Goal: Information Seeking & Learning: Learn about a topic

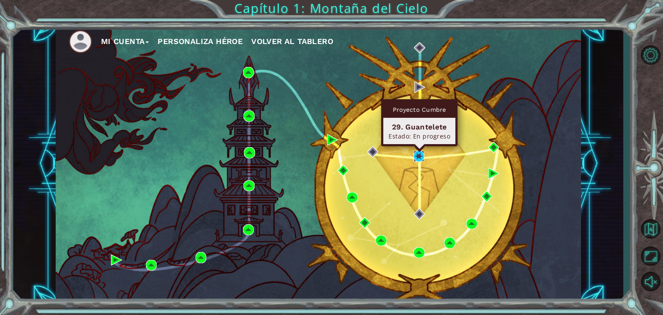
click at [419, 154] on img at bounding box center [419, 156] width 11 height 11
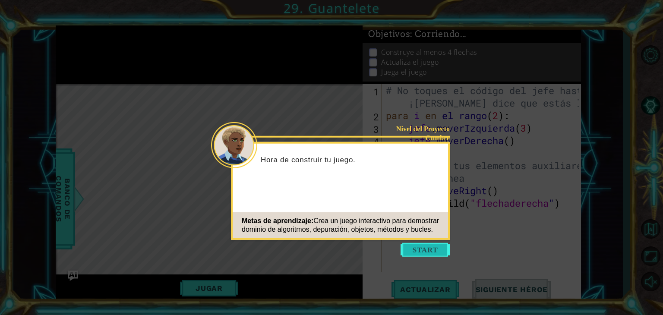
click at [417, 249] on button "Comenzar" at bounding box center [425, 250] width 49 height 14
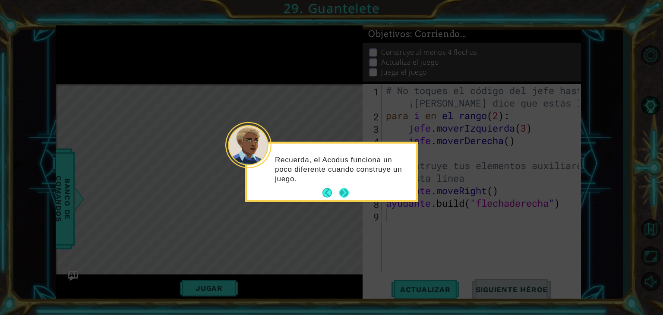
click at [340, 188] on button "Próximo" at bounding box center [343, 192] width 9 height 9
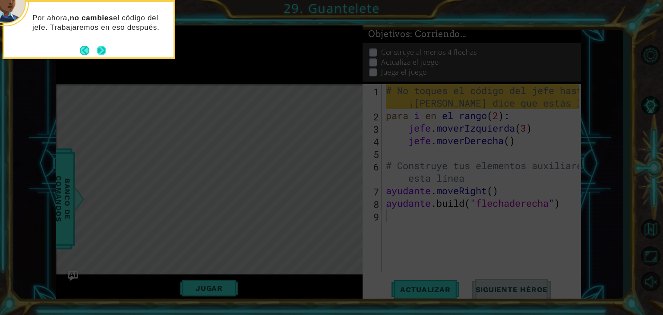
click at [99, 46] on button "Próximo" at bounding box center [101, 50] width 9 height 9
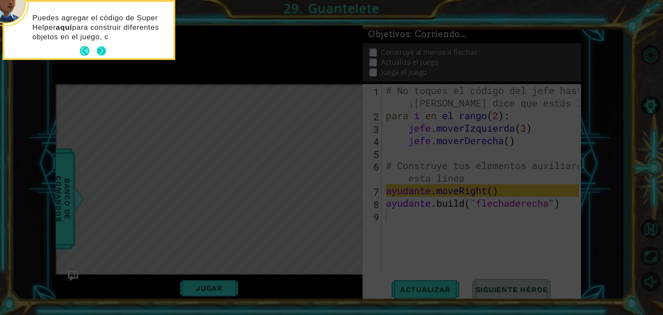
click at [99, 47] on button "Próximo" at bounding box center [101, 50] width 9 height 9
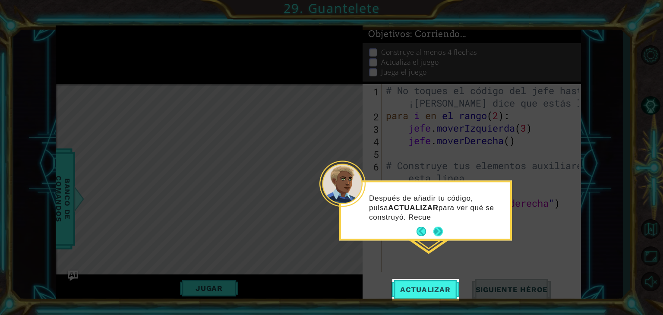
click at [437, 236] on button "Próximo" at bounding box center [437, 231] width 9 height 9
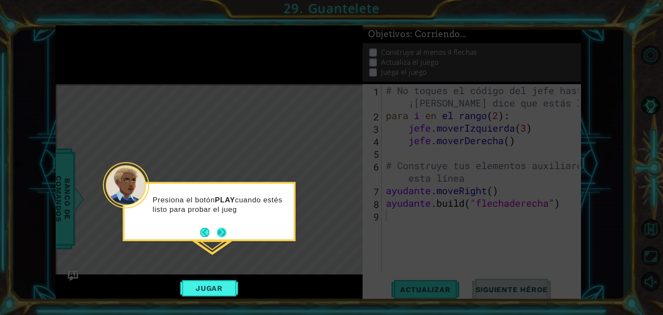
click at [218, 232] on button "Próximo" at bounding box center [221, 231] width 9 height 9
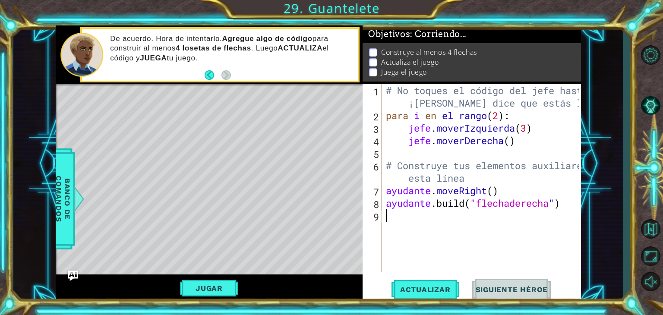
click at [402, 219] on div "# No toques el código del jefe hasta que ¡[PERSON_NAME] dice que estás listo! p…" at bounding box center [483, 196] width 199 height 225
type textarea "H"
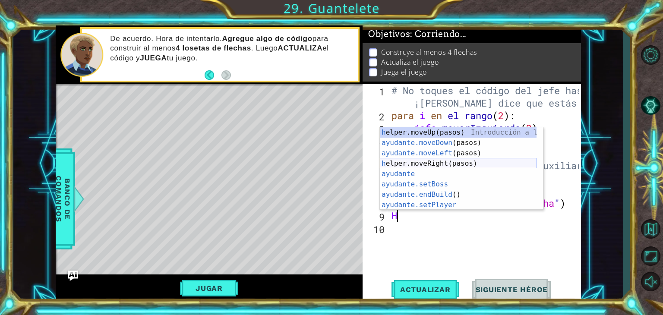
click at [413, 163] on div "h elper.moveUp(pasos) Introducción a la presión ayudante.moveDown (pasos) Intro…" at bounding box center [458, 179] width 157 height 104
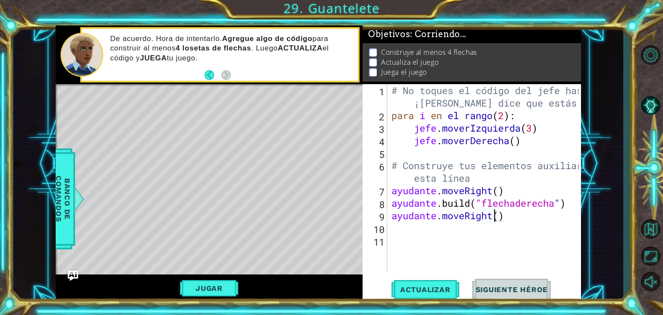
click at [519, 211] on div "# No toques el código del jefe hasta que ¡[PERSON_NAME] dice que estás listo! p…" at bounding box center [487, 196] width 194 height 225
type textarea "helper.moveRight(1)"
drag, startPoint x: 211, startPoint y: 289, endPoint x: 226, endPoint y: 292, distance: 15.4
click at [226, 292] on button "Jugar" at bounding box center [209, 288] width 58 height 16
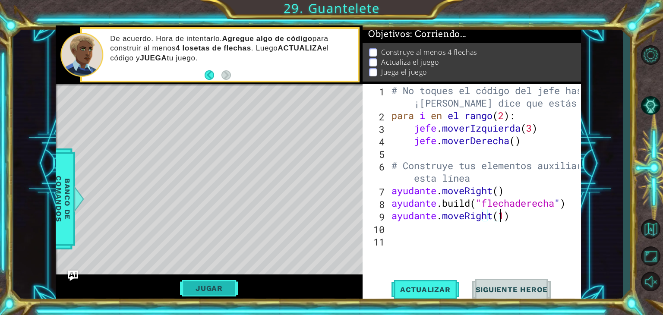
scroll to position [3, 0]
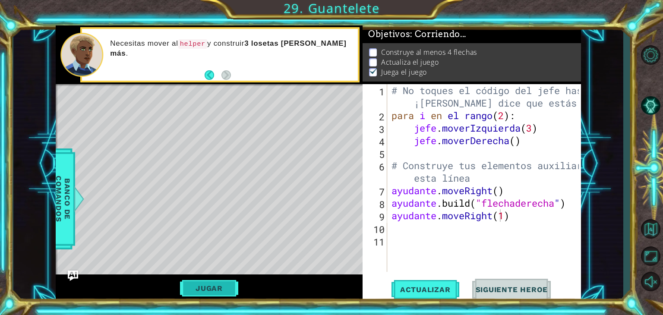
click at [226, 282] on button "Jugar" at bounding box center [209, 288] width 58 height 16
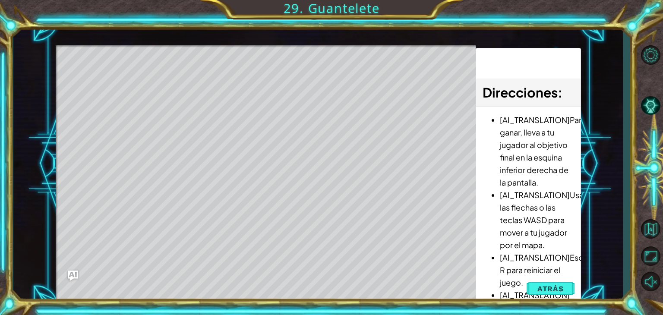
drag, startPoint x: 540, startPoint y: 286, endPoint x: 534, endPoint y: 289, distance: 6.4
click at [534, 289] on button "Atrás" at bounding box center [551, 288] width 48 height 17
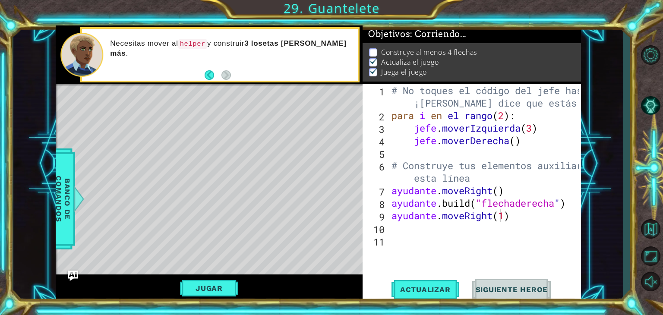
scroll to position [0, 0]
click at [537, 225] on div "# No toques el código del jefe hasta que ¡[PERSON_NAME] dice que estás listo! p…" at bounding box center [487, 196] width 194 height 225
click at [548, 218] on div "# No toques el código del jefe hasta que ¡[PERSON_NAME] dice que estás listo! p…" at bounding box center [487, 196] width 194 height 225
type textarea "helper.moveRight(1)"
click at [548, 218] on div "# No toques el código del jefe hasta que ¡[PERSON_NAME] dice que estás listo! p…" at bounding box center [487, 196] width 194 height 225
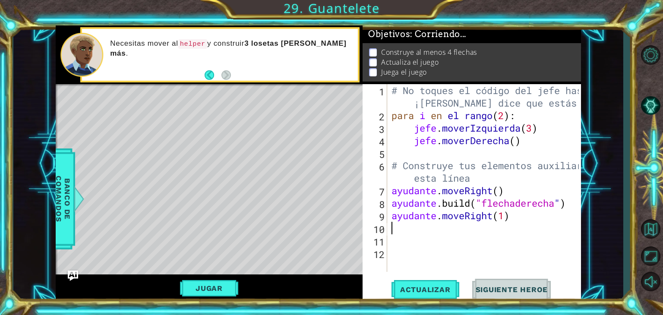
click at [471, 228] on div "# No toques el código del jefe hasta que ¡[PERSON_NAME] dice que estás listo! p…" at bounding box center [487, 196] width 194 height 225
type textarea "H"
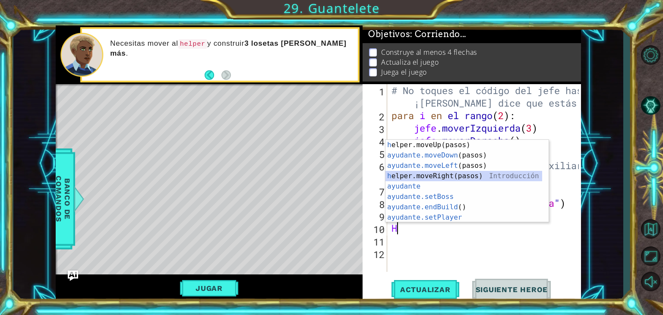
click at [490, 177] on div "h elper.moveUp(pasos) Introducción a la presión ayudante.moveDown (pasos) Intro…" at bounding box center [463, 192] width 157 height 104
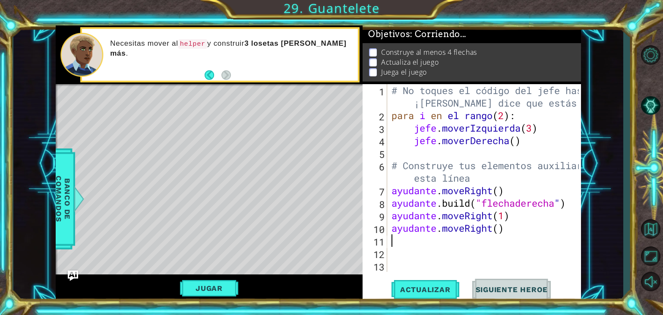
click at [530, 219] on div "# No toques el código del jefe hasta que ¡[PERSON_NAME] dice que estás listo! p…" at bounding box center [487, 196] width 194 height 225
click at [518, 190] on div "# No toques el código del jefe hasta que ¡[PERSON_NAME] dice que estás listo! p…" at bounding box center [487, 196] width 194 height 225
click at [534, 219] on div "# No toques el código del jefe hasta que ¡[PERSON_NAME] dice que estás listo! p…" at bounding box center [487, 196] width 194 height 225
click at [532, 231] on div "# No toques el código del jefe hasta que ¡[PERSON_NAME] dice que estás listo! p…" at bounding box center [487, 196] width 194 height 225
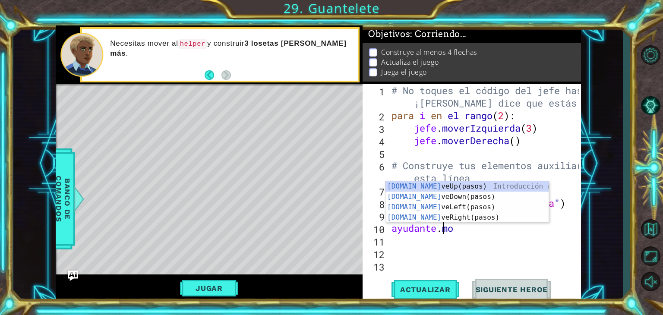
scroll to position [0, 1]
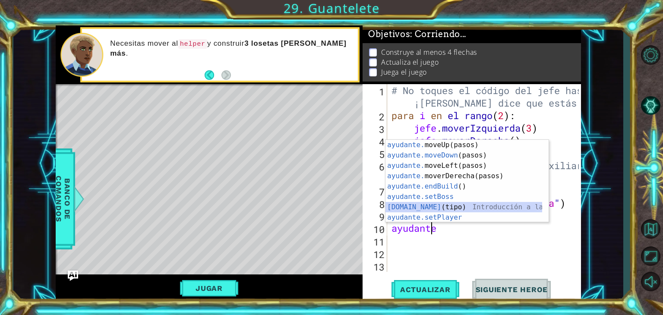
click at [517, 204] on div "ayudante. moveUp(pasos) Presiona introducción ayudante.moveDown (pasos) Introdu…" at bounding box center [463, 192] width 157 height 104
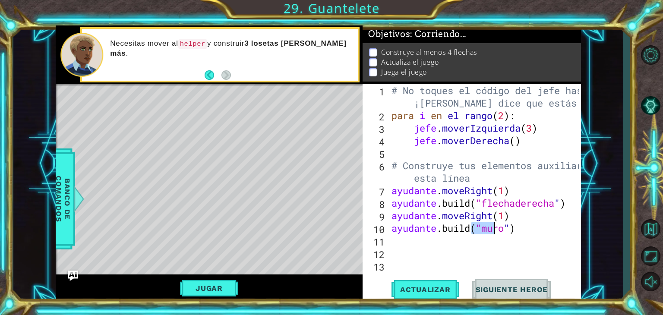
click at [524, 231] on div "# No toques el código del jefe hasta que ¡[PERSON_NAME] dice que estás listo! p…" at bounding box center [487, 196] width 194 height 225
click at [525, 230] on div "# No toques el código del jefe hasta que ¡[PERSON_NAME] dice que estás listo! p…" at bounding box center [487, 196] width 194 height 225
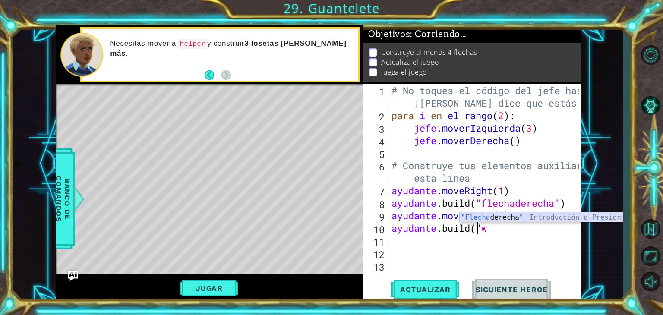
click at [505, 213] on div "" Flecha derecha " Introducción a Presiona" at bounding box center [540, 227] width 163 height 31
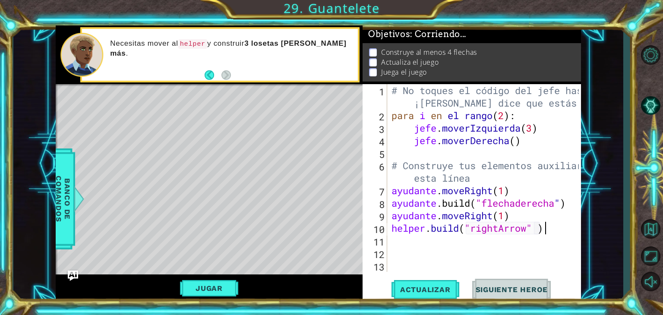
scroll to position [0, 6]
type textarea "[DOMAIN_NAME]("rightArrow" )"
click at [202, 293] on button "Jugar" at bounding box center [209, 288] width 58 height 16
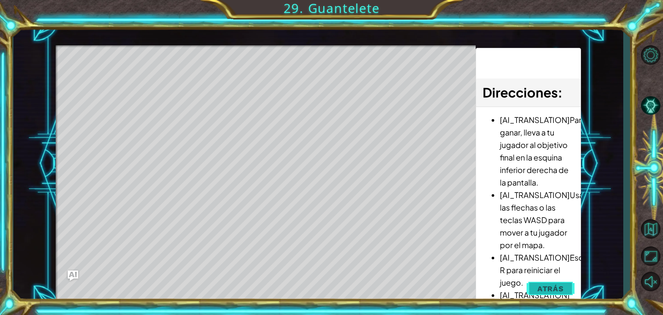
click at [553, 288] on span "Atrás" at bounding box center [550, 288] width 26 height 9
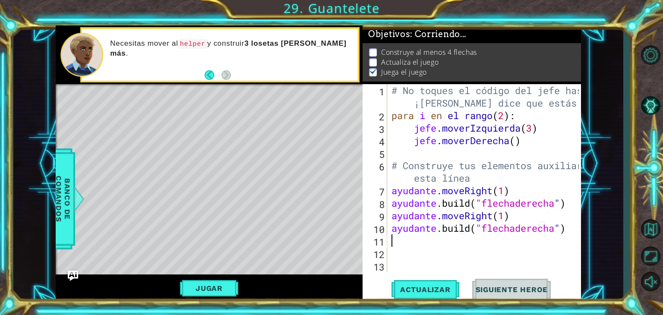
scroll to position [0, 0]
click at [528, 246] on div "# No toques el código del jefe hasta que ¡[PERSON_NAME] dice que estás listo! p…" at bounding box center [486, 196] width 193 height 225
type textarea "H"
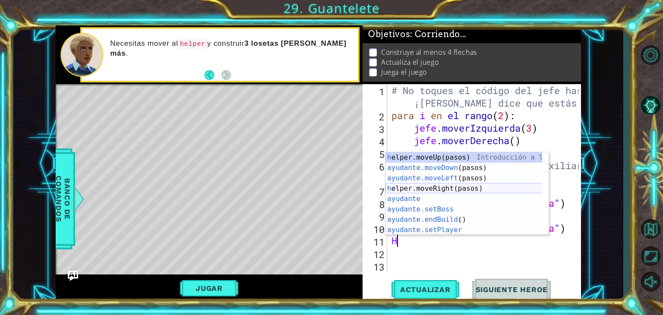
click at [485, 185] on div "h elper.moveUp(pasos) Introducción a la presión ayudante.moveDown (pasos) Intro…" at bounding box center [466, 204] width 163 height 104
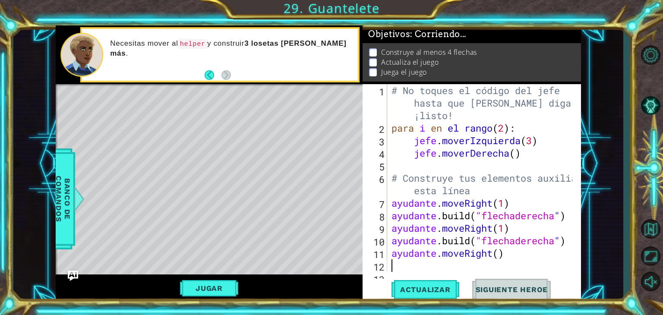
click at [532, 255] on div "# No toques el código del jefe hasta que [PERSON_NAME] diga que estás ¡listo! p…" at bounding box center [483, 203] width 187 height 238
type textarea "helper.moveRight(1)"
click at [523, 268] on div "# No toques el código del jefe hasta que [PERSON_NAME] diga que estás ¡listo! p…" at bounding box center [483, 203] width 187 height 238
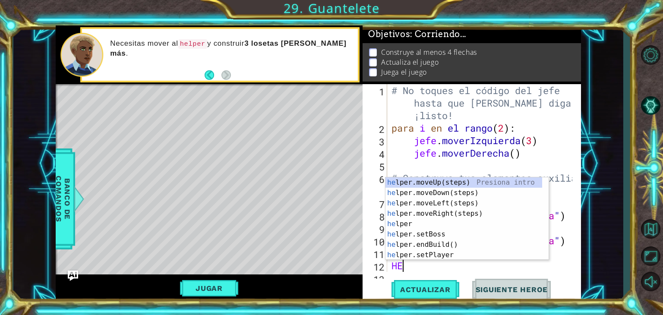
scroll to position [0, 0]
type textarea "H"
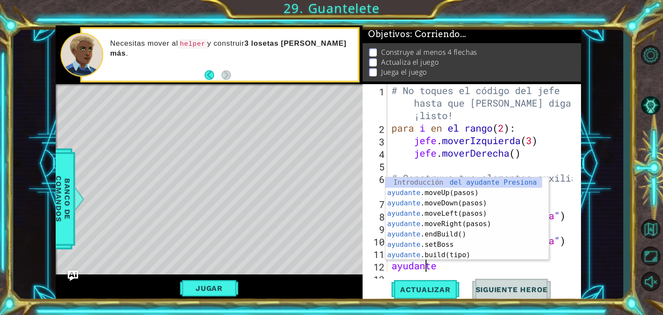
scroll to position [0, 1]
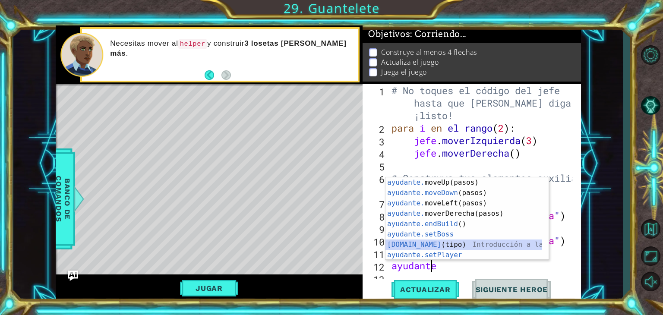
click at [457, 244] on div "ayudante. moveUp(pasos) Presiona introducción ayudante.moveDown (pasos) Introdu…" at bounding box center [463, 229] width 157 height 104
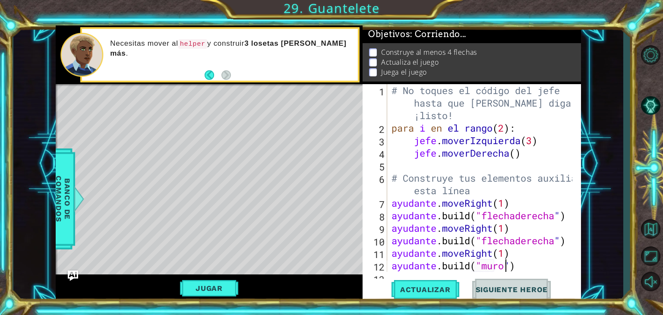
click at [544, 269] on div "# No toques el código del jefe hasta que [PERSON_NAME] diga que estás ¡listo! p…" at bounding box center [483, 203] width 187 height 238
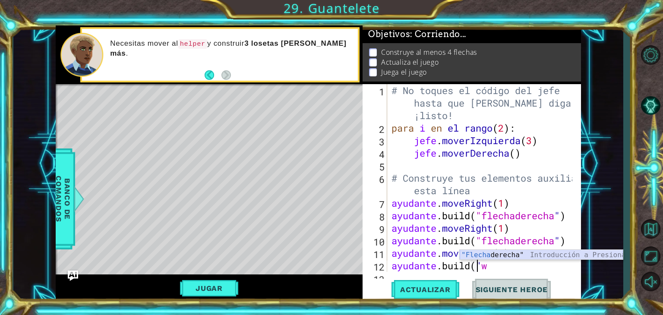
click at [553, 252] on div "" Flecha derecha " Introducción a Presiona" at bounding box center [541, 265] width 163 height 31
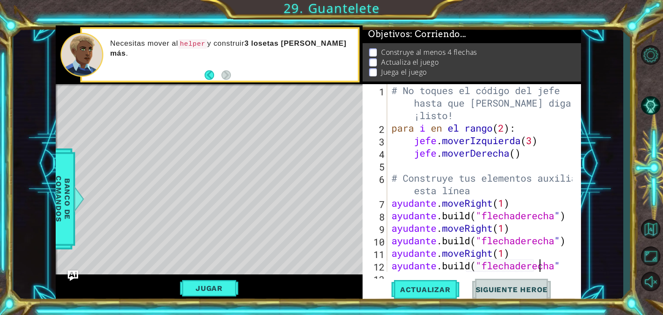
scroll to position [0, 6]
type textarea "[DOMAIN_NAME]("rightArrow" )"
click at [229, 282] on button "Jugar" at bounding box center [209, 288] width 58 height 16
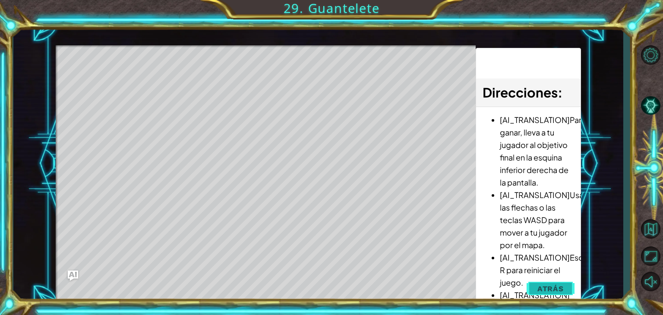
click at [546, 289] on span "Atrás" at bounding box center [550, 288] width 26 height 9
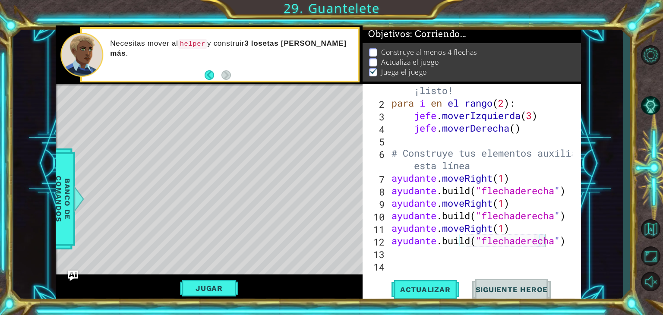
scroll to position [0, 0]
click at [537, 254] on div "# No toques el código del jefe hasta que [PERSON_NAME] diga que estás ¡listo! p…" at bounding box center [483, 178] width 187 height 238
click at [209, 73] on button "Atrás" at bounding box center [213, 74] width 17 height 9
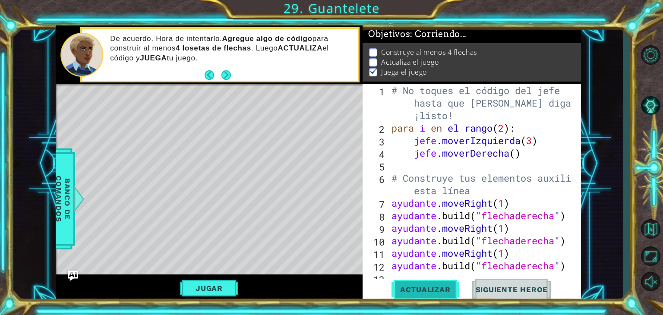
click at [444, 294] on button "Actualizar" at bounding box center [426, 290] width 68 height 22
click at [207, 283] on button "Jugar" at bounding box center [209, 288] width 58 height 16
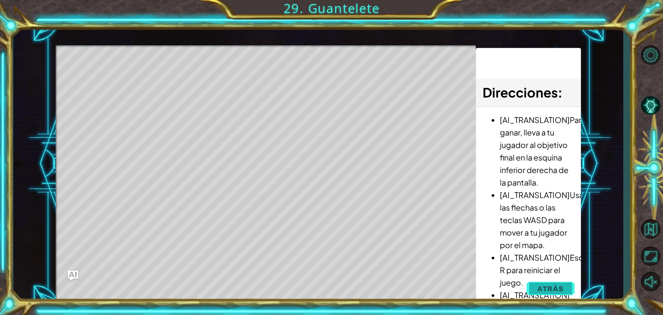
click at [551, 292] on span "Atrás" at bounding box center [550, 288] width 26 height 9
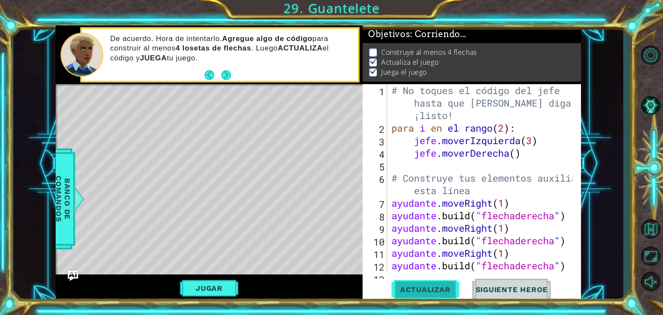
click at [452, 291] on span "Actualizar" at bounding box center [426, 289] width 68 height 9
click at [220, 287] on font "Jugar" at bounding box center [209, 288] width 27 height 9
click at [217, 292] on font "Jugar" at bounding box center [209, 288] width 27 height 9
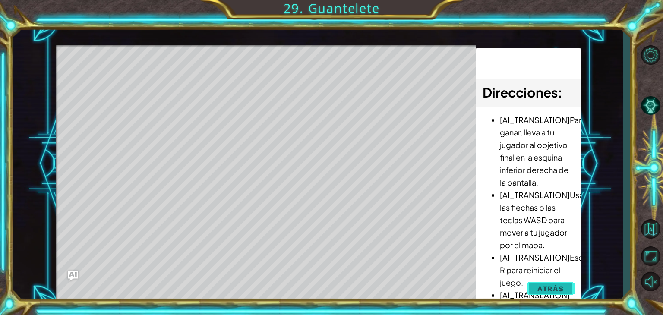
click at [561, 292] on span "Atrás" at bounding box center [550, 288] width 26 height 9
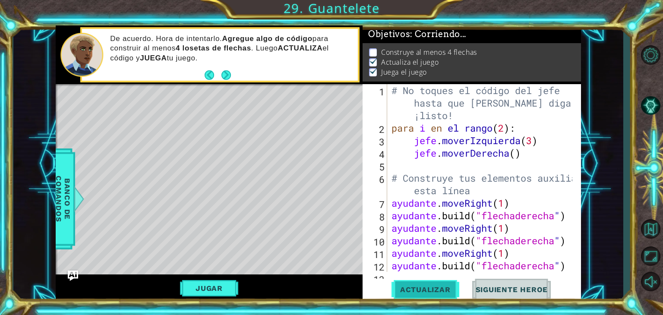
click at [435, 296] on button "Actualizar" at bounding box center [426, 290] width 68 height 22
click at [406, 290] on span "Actualizar" at bounding box center [426, 289] width 68 height 9
click at [223, 285] on button "Jugar" at bounding box center [209, 288] width 58 height 16
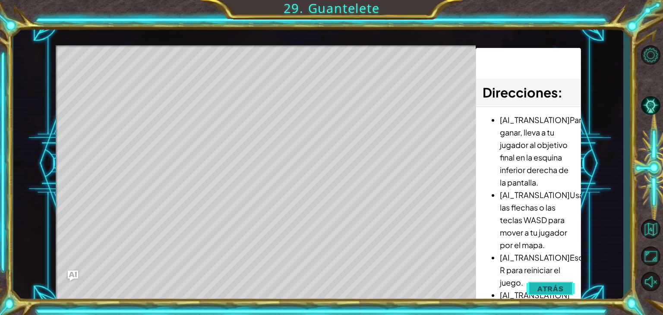
click at [544, 287] on span "Atrás" at bounding box center [550, 288] width 26 height 9
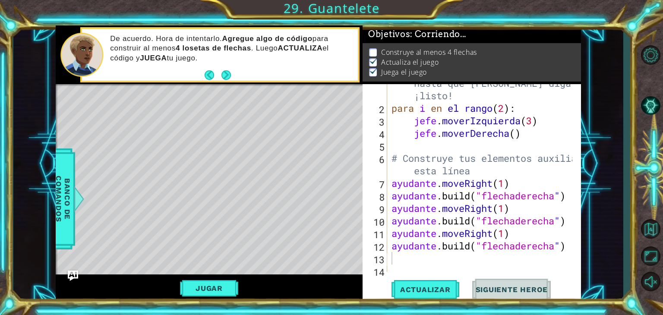
scroll to position [25, 0]
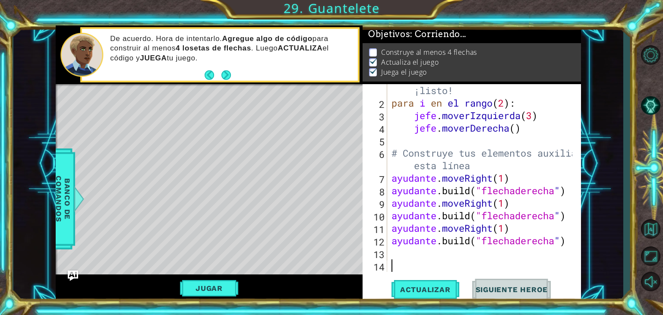
click at [465, 266] on div "# No toques el código del jefe hasta que [PERSON_NAME] diga que estás ¡listo! p…" at bounding box center [483, 178] width 187 height 238
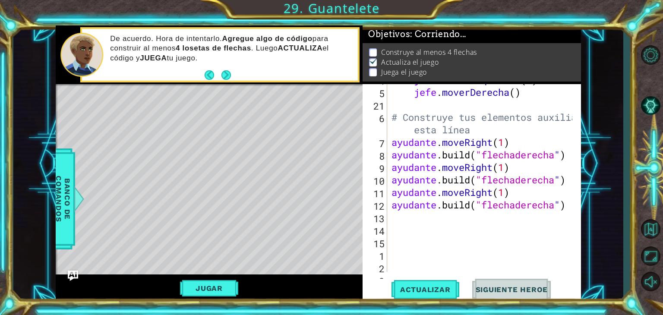
scroll to position [112, 0]
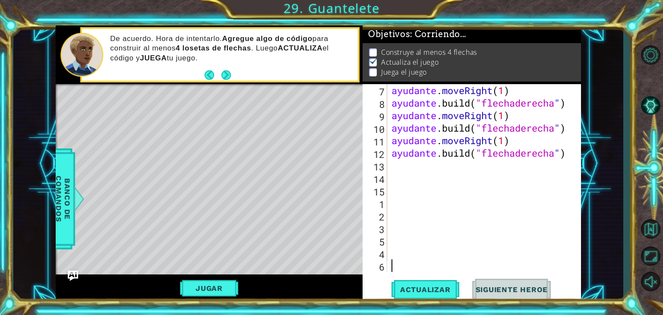
click at [433, 169] on div "ayudante . moveRight ( 1 ) ayudante .build ( "flechaderecha " ) ayudante . move…" at bounding box center [483, 190] width 187 height 213
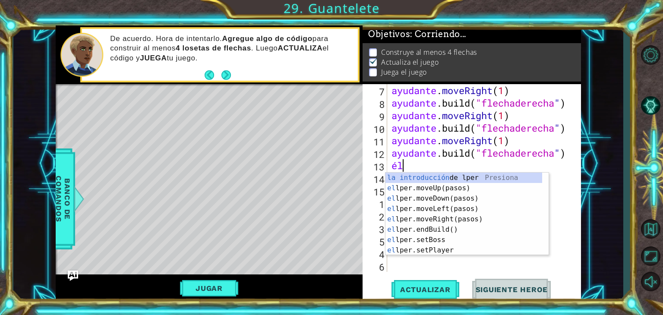
scroll to position [0, 0]
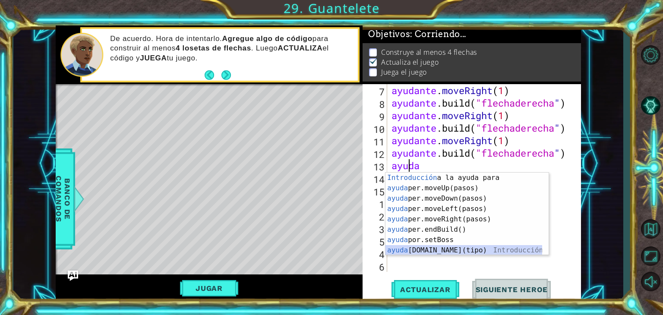
click at [472, 251] on div "Introducción a la ayuda para la presión ayuda per.moveUp(pasos) Introducción a …" at bounding box center [463, 225] width 157 height 104
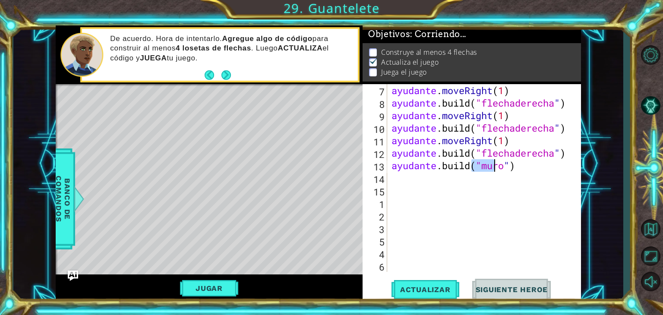
type textarea "[DOMAIN_NAME]("wall")"
click at [417, 278] on div "[DOMAIN_NAME]("wall") 7 8 9 10 11 12 13 14 15 1 2 3 5 4 6 ayudante . moveRight …" at bounding box center [472, 193] width 218 height 218
click at [418, 282] on button "Actualizar" at bounding box center [426, 290] width 68 height 22
click at [225, 285] on button "Jugar" at bounding box center [209, 288] width 58 height 16
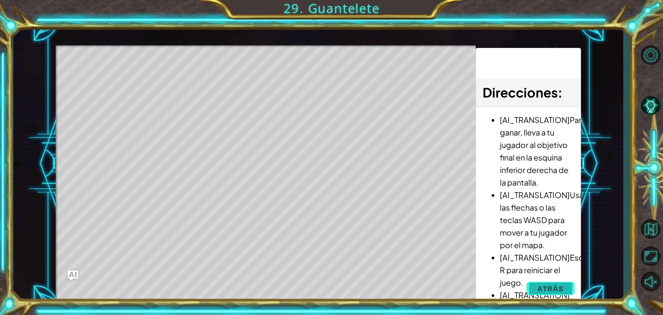
click at [557, 291] on span "Atrás" at bounding box center [550, 288] width 26 height 9
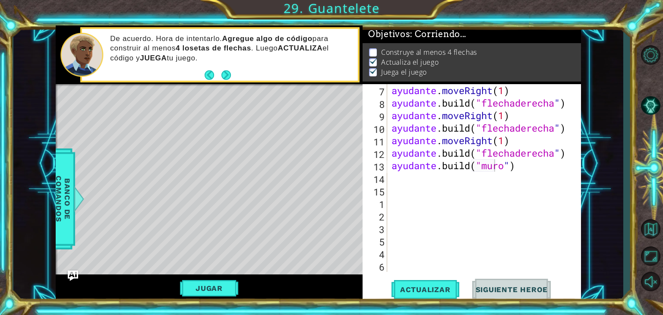
click at [492, 183] on div "ayudante . moveRight ( 1 ) ayudante .build ( "flechaderecha " ) ayudante . move…" at bounding box center [483, 190] width 187 height 213
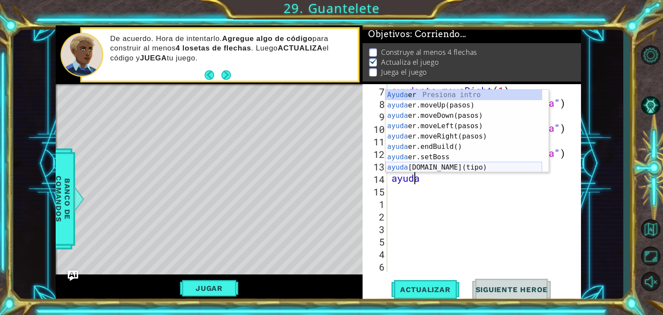
click at [457, 163] on div "Ayuda er Presiona intro ayuda er.moveUp(pasos) Introducción a la presión ayuda …" at bounding box center [463, 142] width 157 height 104
type textarea "[DOMAIN_NAME]("wall")"
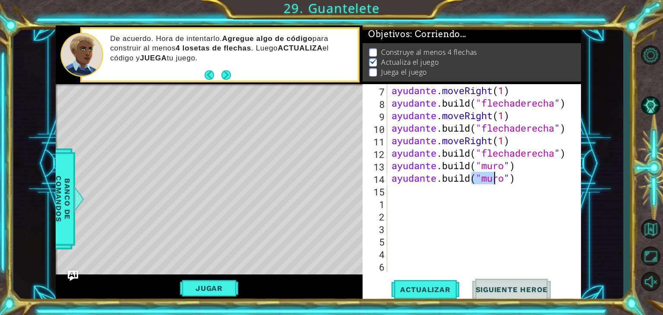
click at [450, 197] on div "ayudante . moveRight ( 1 ) ayudante .build ( "flechaderecha " ) ayudante . move…" at bounding box center [483, 190] width 187 height 213
click at [449, 189] on div "ayudante . moveRight ( 1 ) ayudante .build ( "flechaderecha " ) ayudante . move…" at bounding box center [483, 190] width 187 height 213
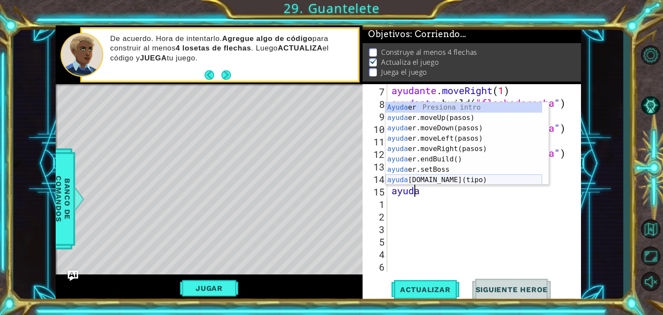
click at [445, 179] on div "Ayuda er Presiona intro ayuda er.moveUp(pasos) Introducción a la presión ayuda …" at bounding box center [463, 154] width 157 height 104
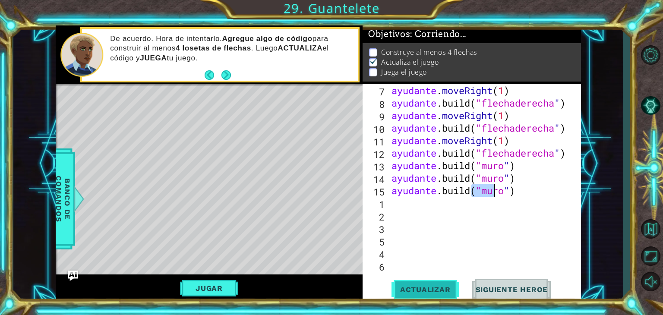
click at [410, 283] on button "Actualizar" at bounding box center [426, 290] width 68 height 22
click at [410, 291] on span "Actualizar" at bounding box center [426, 289] width 68 height 9
click at [550, 165] on div "ayudante . moveRight ( 1 ) ayudante .build ( "flechaderecha " ) ayudante . move…" at bounding box center [483, 190] width 187 height 213
click at [561, 156] on div "ayudante . moveRight ( 1 ) ayudante .build ( "flechaderecha " ) ayudante . move…" at bounding box center [483, 190] width 187 height 213
type textarea "[DOMAIN_NAME]("rightArrow" )"
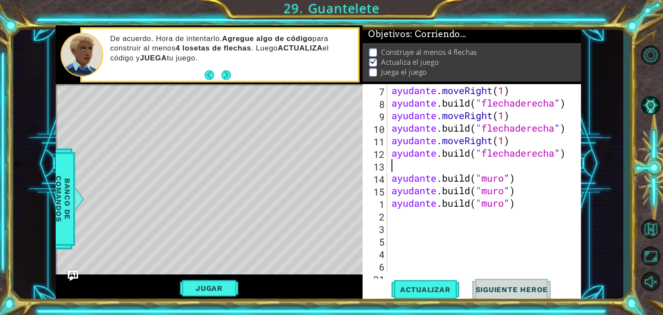
type textarea "h"
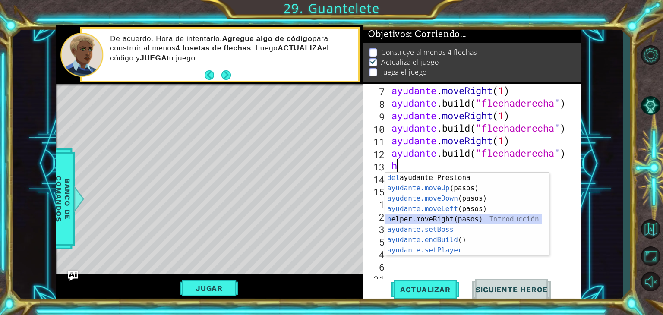
click at [483, 215] on div "Introducción del ayudante Presiona ayudante.moveUp (pasos) Introducción a la pr…" at bounding box center [463, 225] width 157 height 104
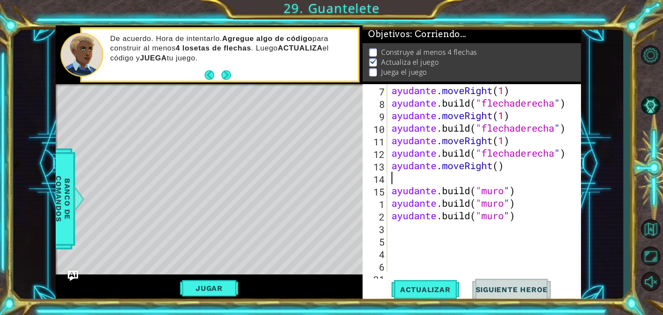
click at [522, 167] on div "ayudante . moveRight ( 1 ) ayudante .build ( "flechaderecha " ) ayudante . move…" at bounding box center [483, 190] width 187 height 213
type textarea "helper.moveRight(1)"
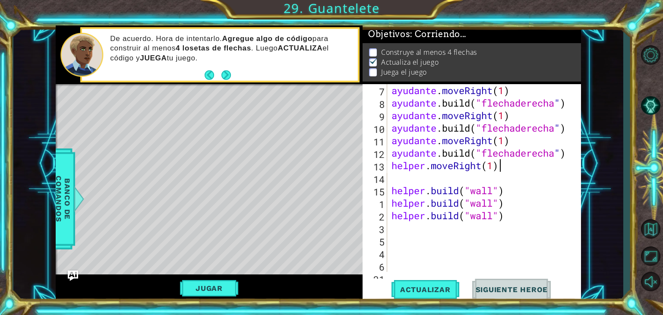
scroll to position [0, 4]
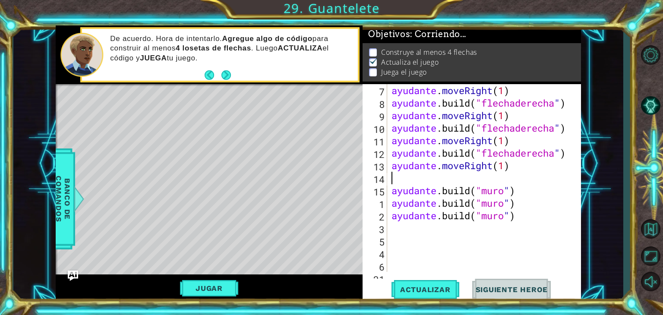
click at [499, 176] on div "ayudante . moveRight ( 1 ) ayudante .build ( "flechaderecha " ) ayudante . move…" at bounding box center [483, 190] width 187 height 213
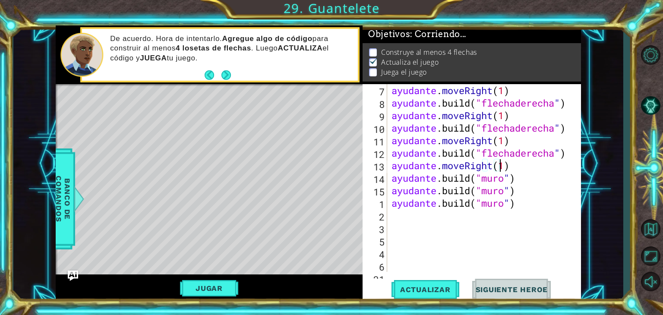
click at [548, 183] on div "ayudante . moveRight ( 1 ) ayudante .build ( "flechaderecha " ) ayudante . move…" at bounding box center [483, 190] width 187 height 213
type textarea "[DOMAIN_NAME]("wall")"
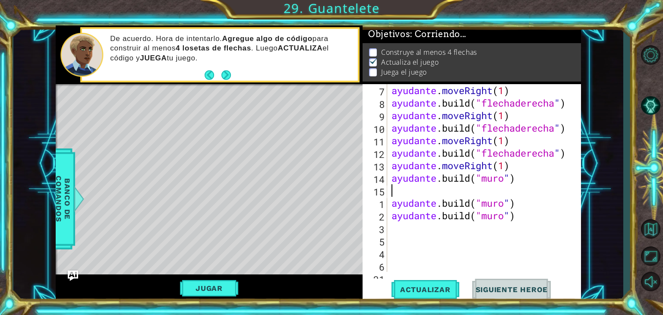
type textarea "h"
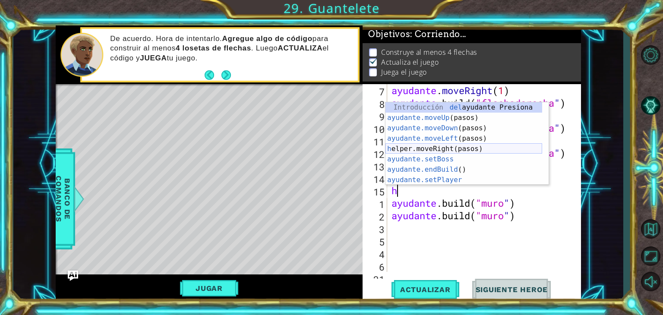
click at [520, 146] on div "Introducción del ayudante Presiona ayudante.moveUp (pasos) Introducción a la pr…" at bounding box center [463, 154] width 157 height 104
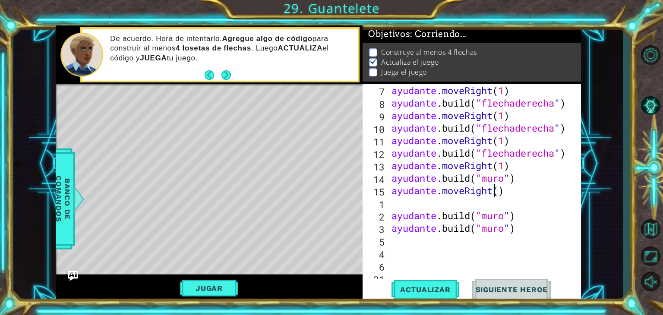
click at [525, 195] on div "ayudante . moveRight ( 1 ) ayudante .build ( "flechaderecha " ) ayudante . move…" at bounding box center [483, 190] width 187 height 213
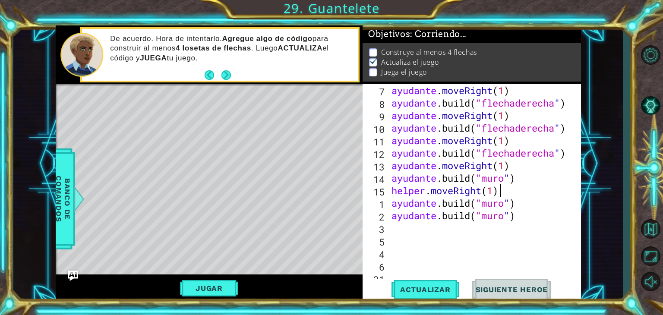
scroll to position [0, 4]
click at [559, 208] on div "ayudante . moveRight ( 1 ) ayudante .build ( "flechaderecha " ) ayudante . move…" at bounding box center [483, 190] width 187 height 213
type textarea "[DOMAIN_NAME]("wall")"
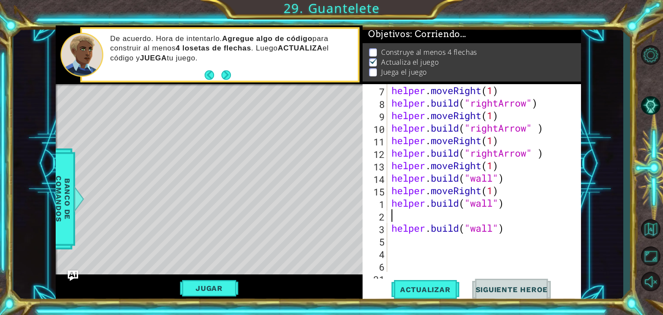
scroll to position [0, 0]
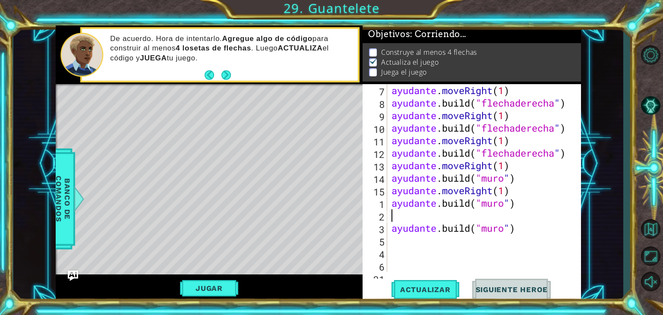
type textarea "h"
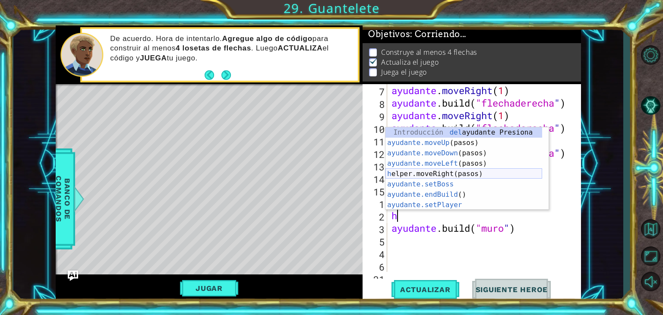
click at [518, 177] on div "Introducción del ayudante Presiona ayudante.moveUp (pasos) Introducción a la pr…" at bounding box center [463, 179] width 157 height 104
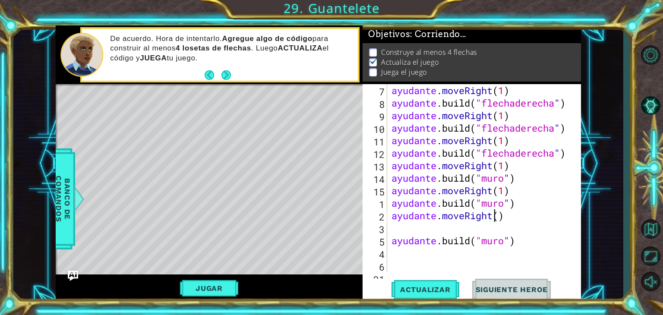
click at [521, 219] on div "ayudante . moveRight ( 1 ) ayudante .build ( "flechaderecha " ) ayudante . move…" at bounding box center [483, 190] width 187 height 213
type textarea "helper.moveRight(1)"
click at [542, 225] on div "ayudante . moveRight ( 1 ) ayudante .build ( "flechaderecha " ) ayudante . move…" at bounding box center [483, 190] width 187 height 213
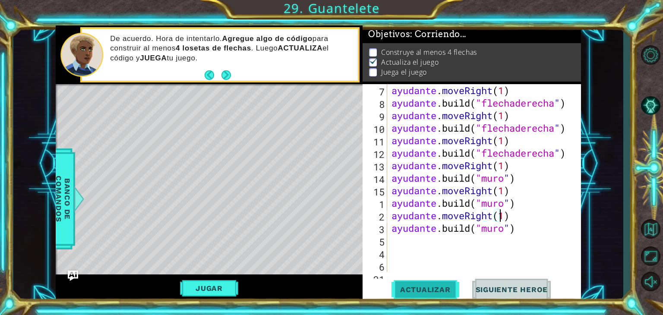
click at [413, 287] on span "Actualizar" at bounding box center [426, 289] width 68 height 9
click at [226, 286] on button "Jugar" at bounding box center [209, 288] width 58 height 16
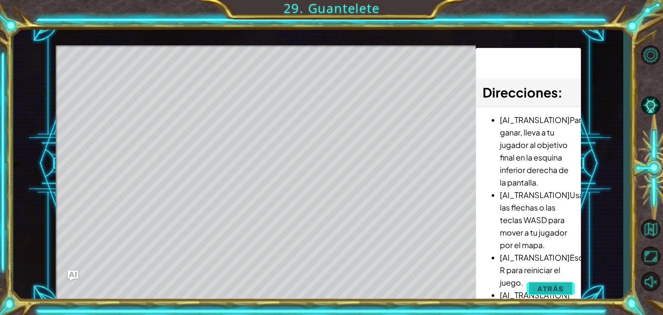
click at [562, 286] on span "Atrás" at bounding box center [550, 288] width 26 height 9
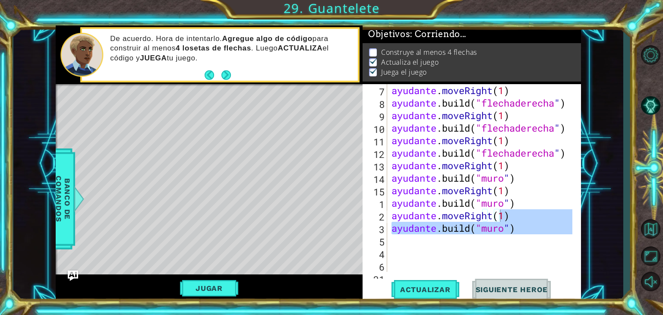
drag, startPoint x: 572, startPoint y: 235, endPoint x: 580, endPoint y: 218, distance: 19.3
click at [580, 218] on div "helper.moveRight(1) 7 8 9 10 11 12 13 14 15 1 2 3 5 4 6 21 ayudante . moveRight…" at bounding box center [472, 193] width 218 height 218
type textarea "helper.moveRight(1)"
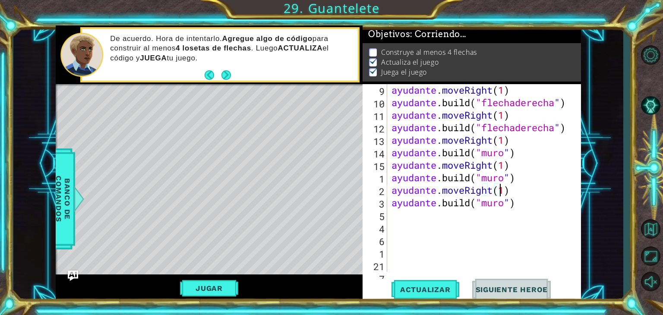
scroll to position [140, 0]
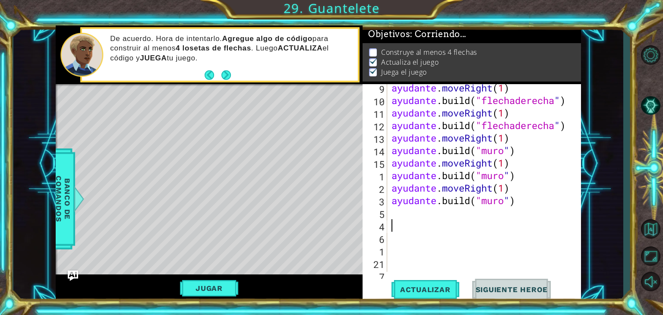
click at [556, 222] on div "ayudante . moveRight ( 1 ) ayudante .build ( "flechaderecha " ) ayudante . move…" at bounding box center [483, 188] width 187 height 213
click at [549, 220] on div "ayudante . moveRight ( 1 ) ayudante .build ( "flechaderecha " ) ayudante . move…" at bounding box center [483, 188] width 187 height 213
click at [423, 282] on button "Actualizar" at bounding box center [426, 290] width 68 height 22
click at [230, 287] on button "Jugar" at bounding box center [209, 288] width 58 height 16
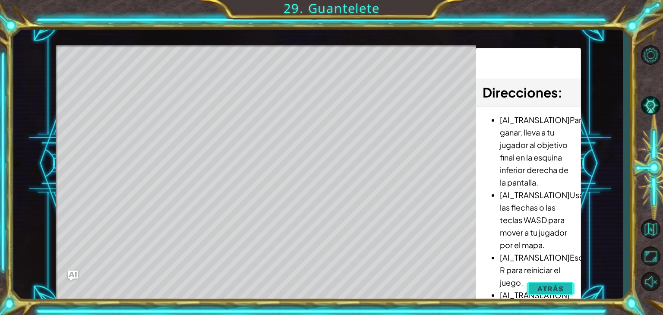
click at [549, 287] on span "Atrás" at bounding box center [550, 288] width 26 height 9
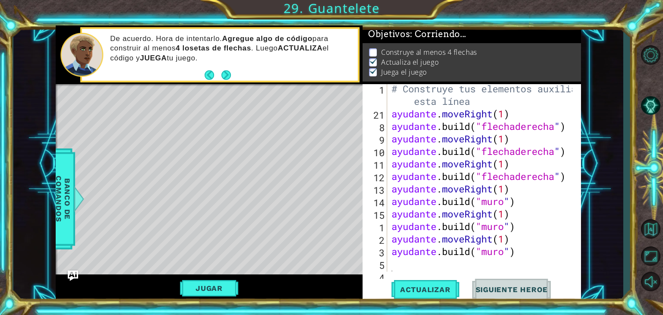
scroll to position [88, 0]
